Goal: Find specific page/section: Find specific page/section

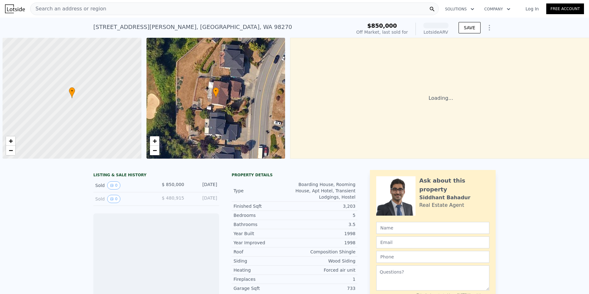
scroll to position [0, 3]
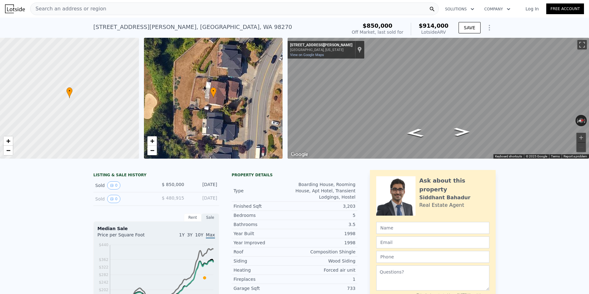
click at [63, 9] on span "Search an address or region" at bounding box center [69, 9] width 76 height 8
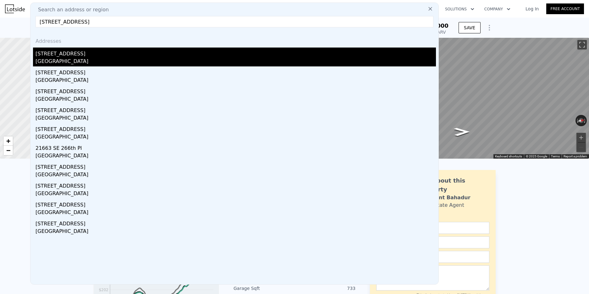
type input "20832 266th Place SE, Maple Valley, WA 98038"
click at [56, 57] on div "[STREET_ADDRESS]" at bounding box center [236, 52] width 401 height 10
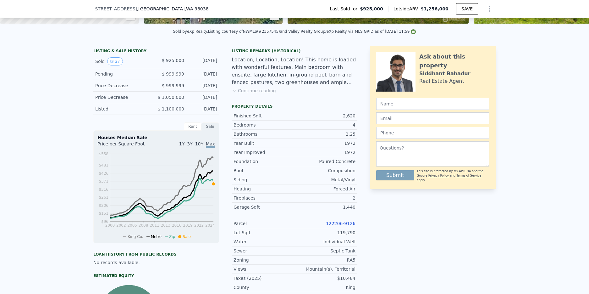
scroll to position [137, 0]
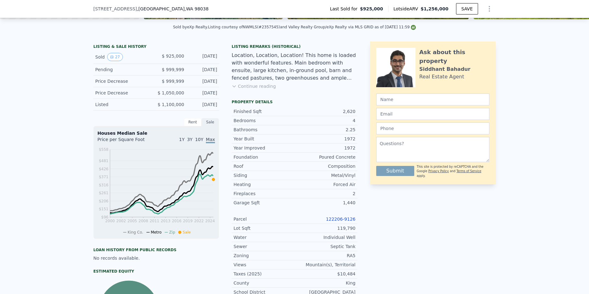
click at [333, 219] on link "122206-9126" at bounding box center [341, 218] width 30 height 5
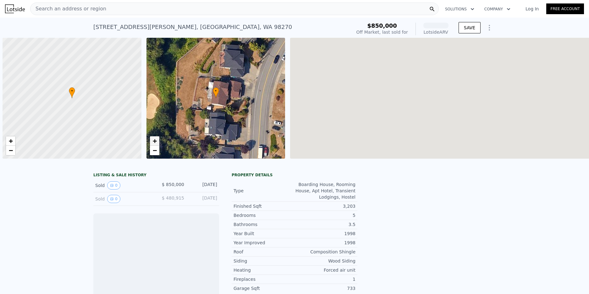
scroll to position [0, 3]
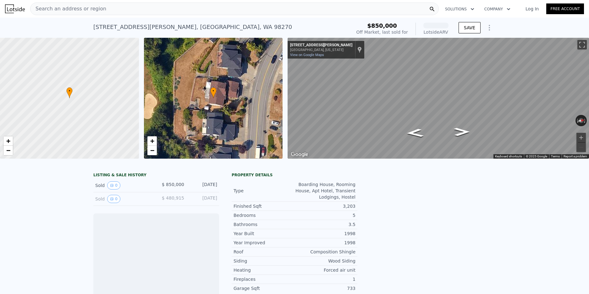
click at [85, 11] on span "Search an address or region" at bounding box center [69, 9] width 76 height 8
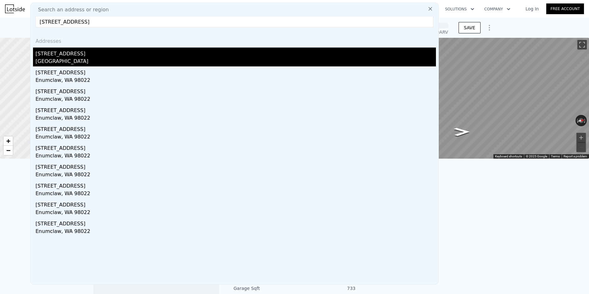
type input "[STREET_ADDRESS]"
click at [66, 56] on div "[STREET_ADDRESS]" at bounding box center [236, 52] width 401 height 10
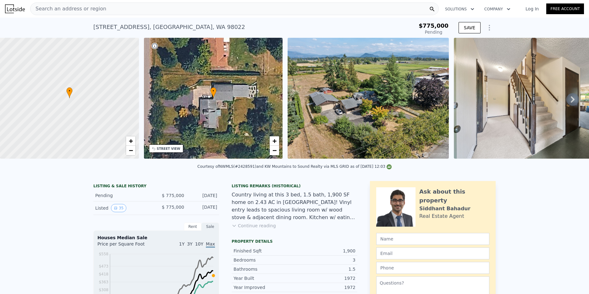
type input "$ 907,000"
type input "$ 10,845"
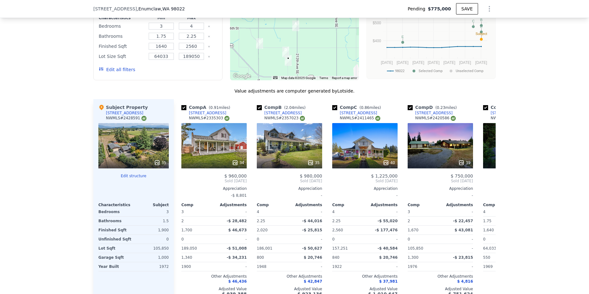
scroll to position [565, 0]
